Goal: Find specific page/section: Find specific page/section

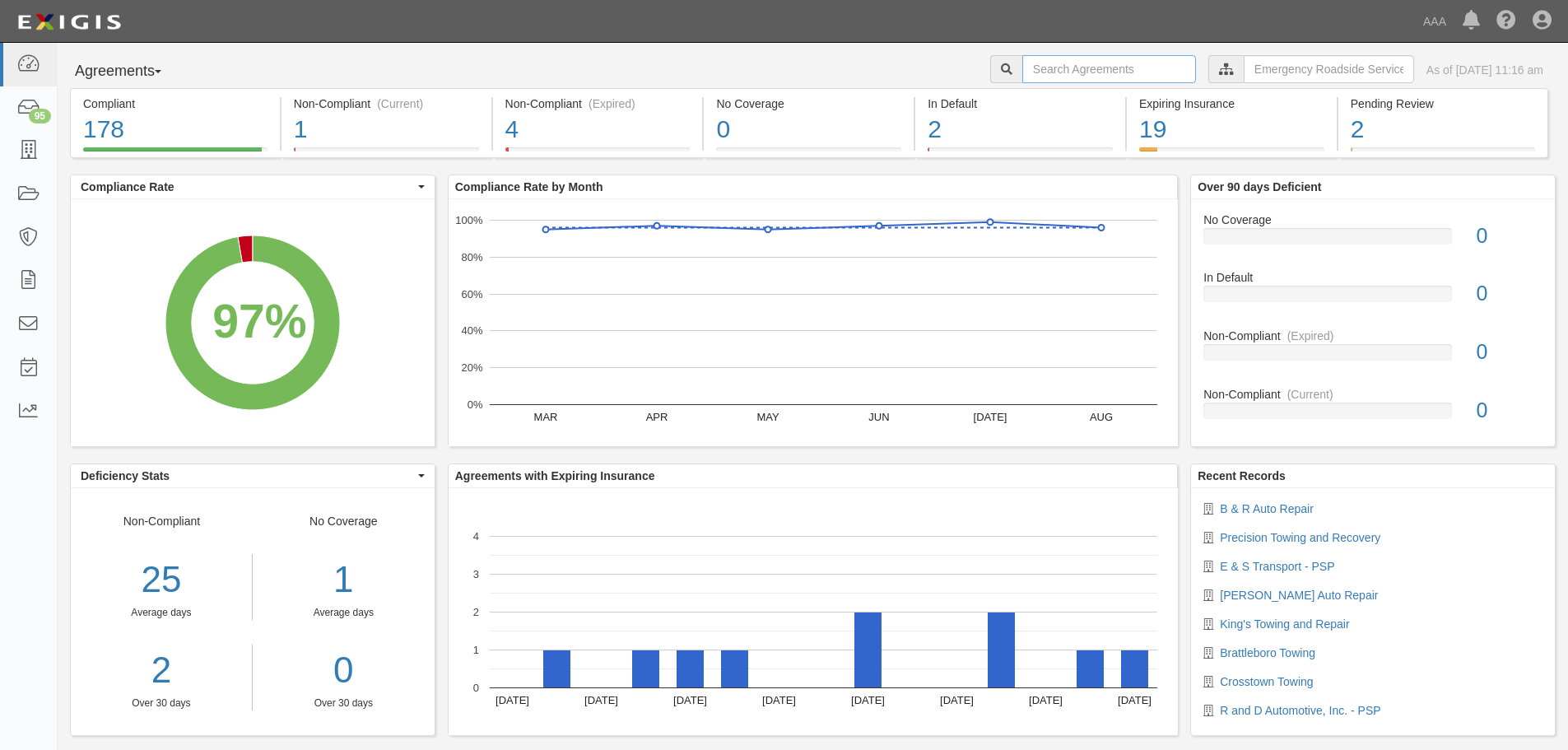
click at [1048, 77] on input "text" at bounding box center [1108, 69] width 173 height 28
paste input "420270"
click at [1055, 73] on input "420270" at bounding box center [1108, 69] width 173 height 28
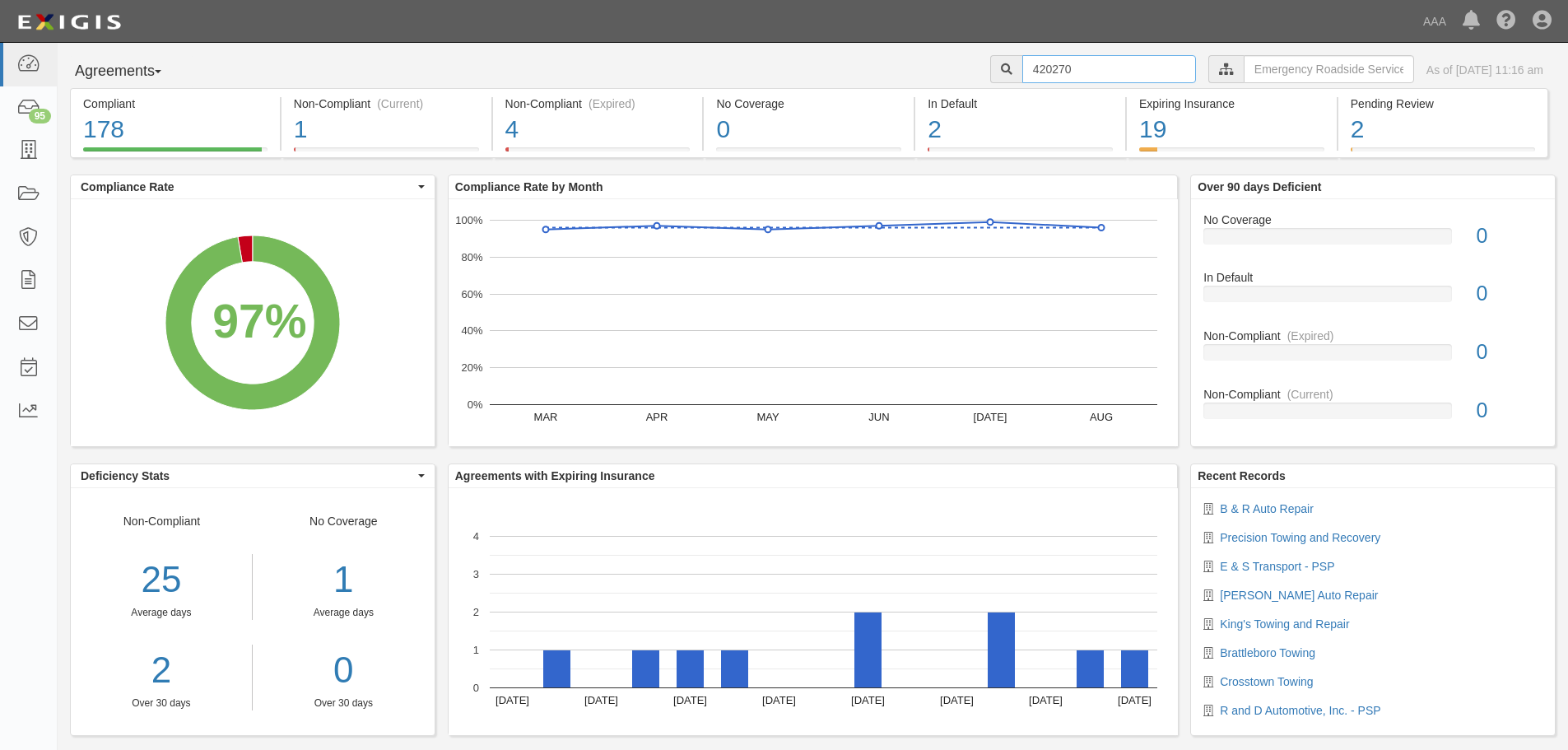
paste input "[PERSON_NAME]"
click at [1092, 73] on input "[PERSON_NAME]" at bounding box center [1108, 69] width 173 height 28
click at [1092, 73] on input "BERTOCCHI" at bounding box center [1108, 69] width 173 height 28
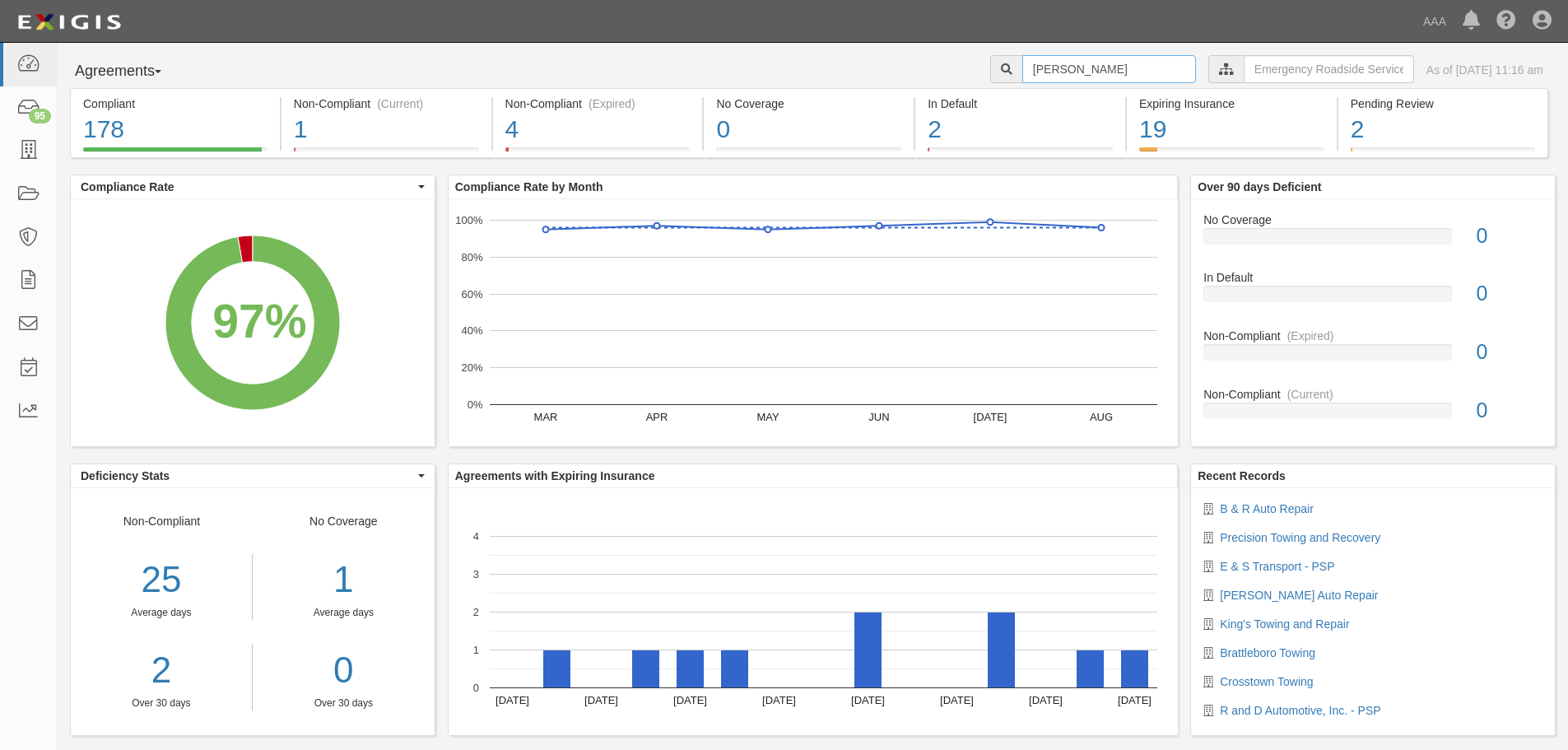
paste input "TOWING AND RECOVERY"
type input "BERTOCCHI TOWING AND RECOVERY"
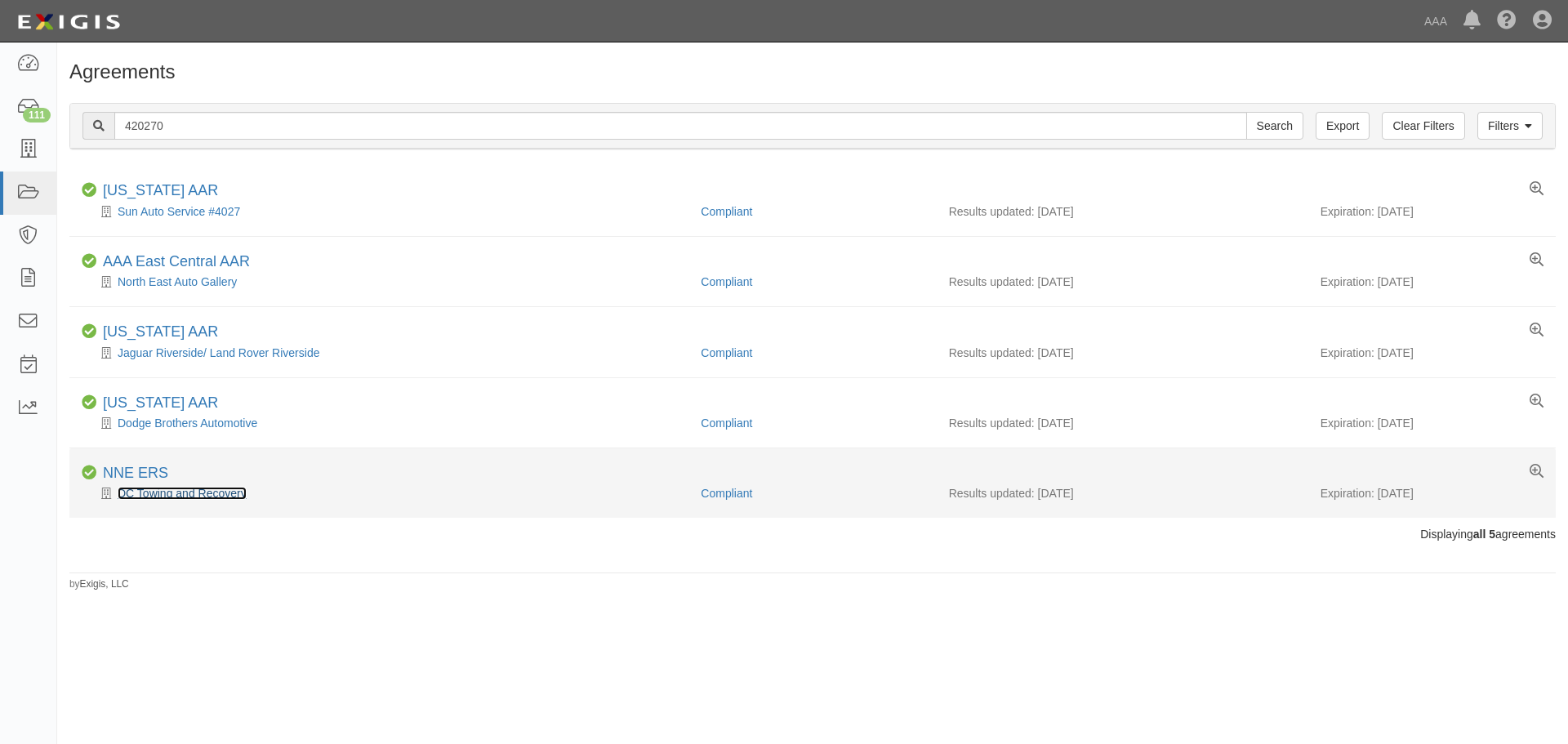
click at [164, 497] on link "DC Towing and Recovery" at bounding box center [182, 492] width 129 height 13
